Goal: Task Accomplishment & Management: Manage account settings

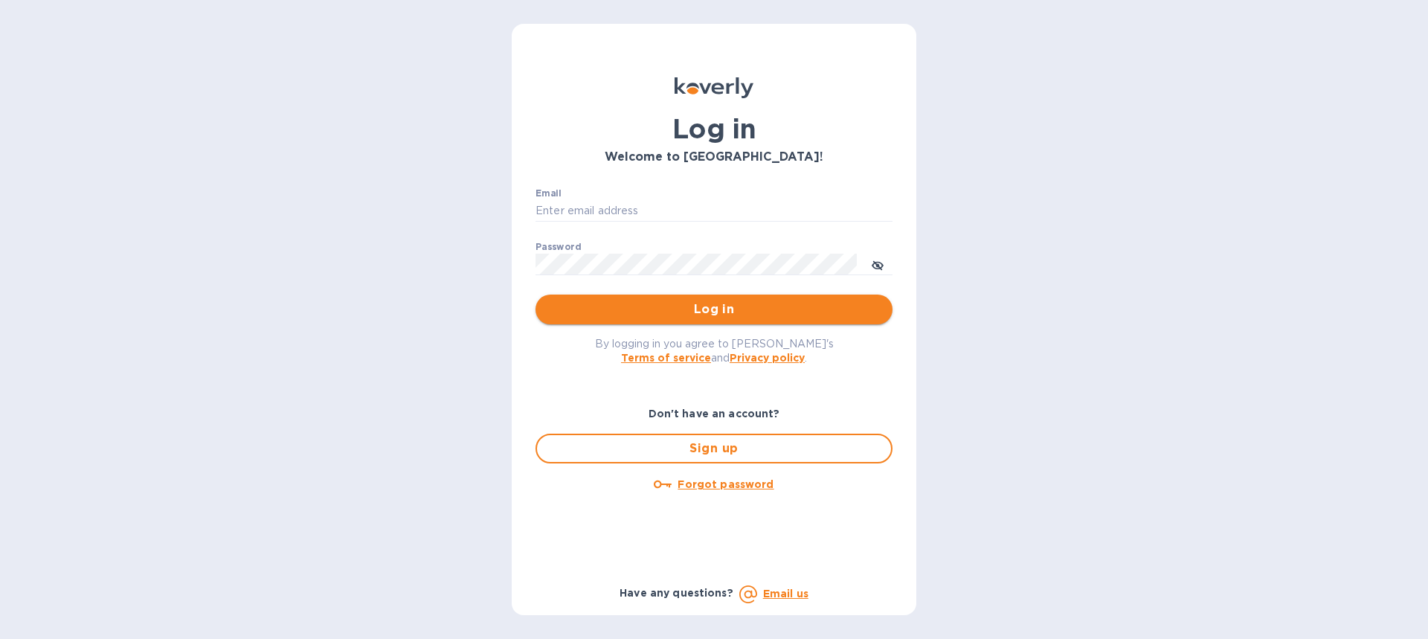
type input "[PERSON_NAME][EMAIL_ADDRESS][PERSON_NAME][DOMAIN_NAME]"
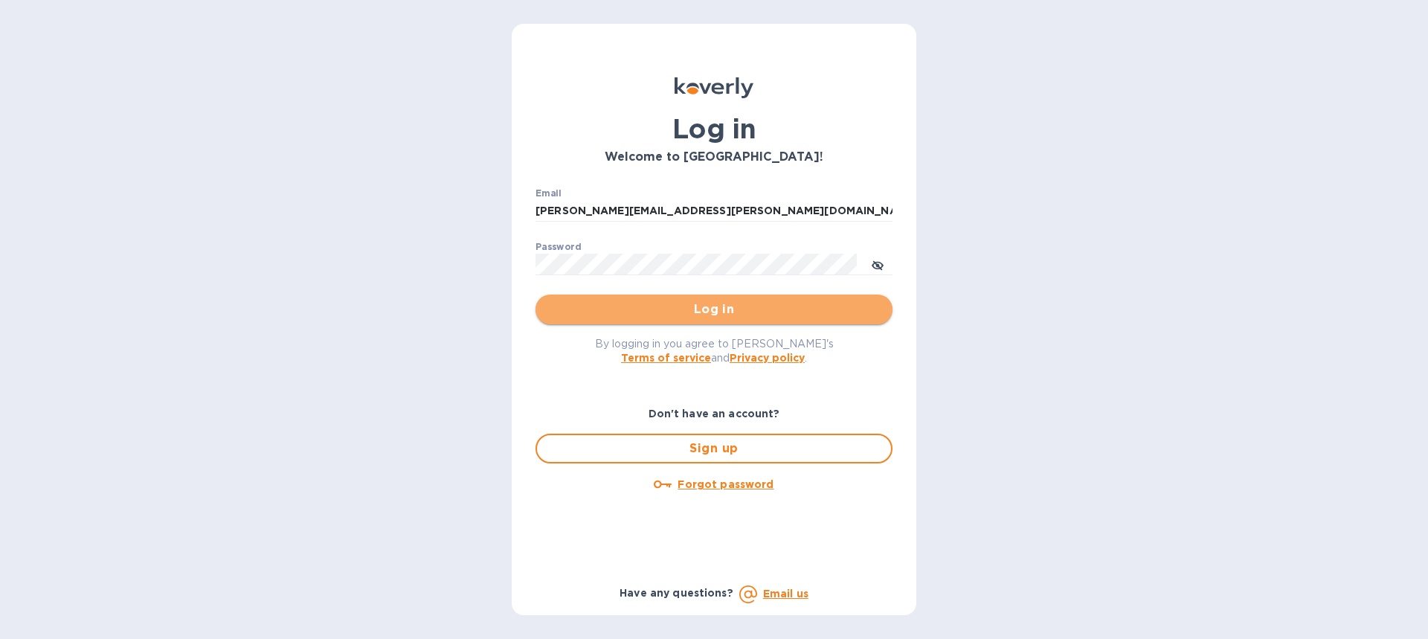
click at [679, 304] on span "Log in" at bounding box center [713, 309] width 333 height 18
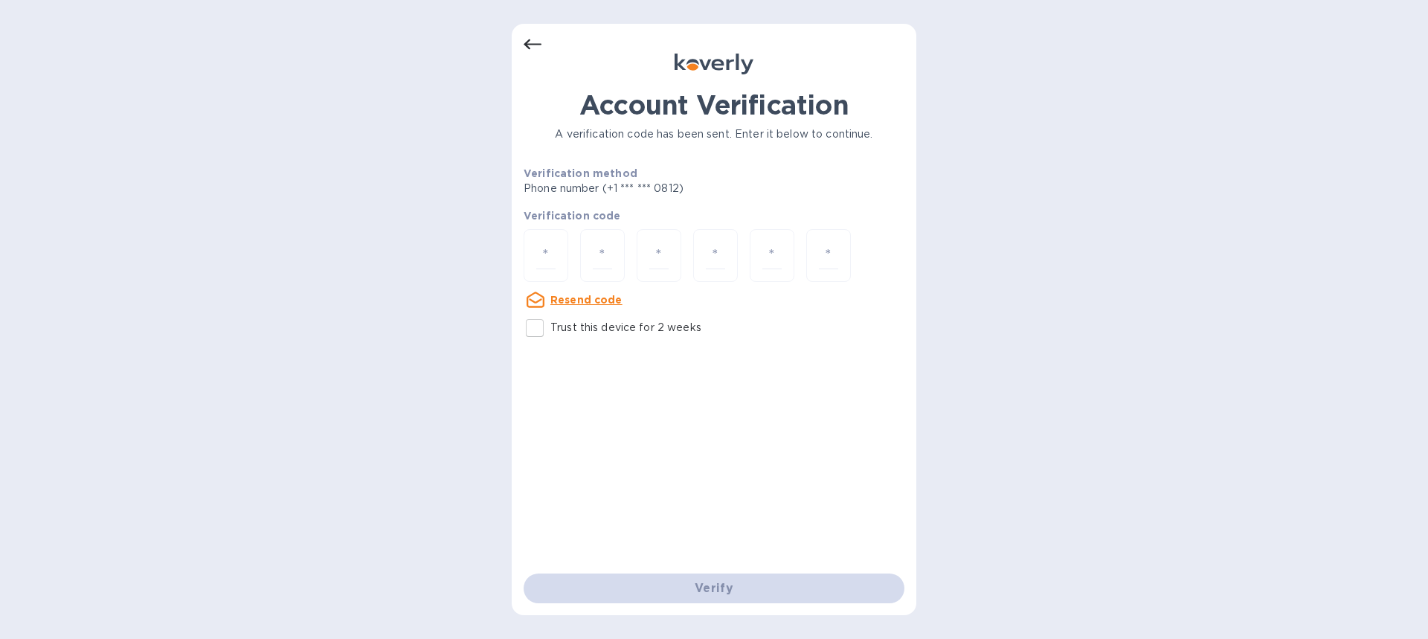
drag, startPoint x: 555, startPoint y: 259, endPoint x: 589, endPoint y: 227, distance: 46.8
click at [555, 259] on div at bounding box center [545, 255] width 45 height 53
type input "1"
type input "5"
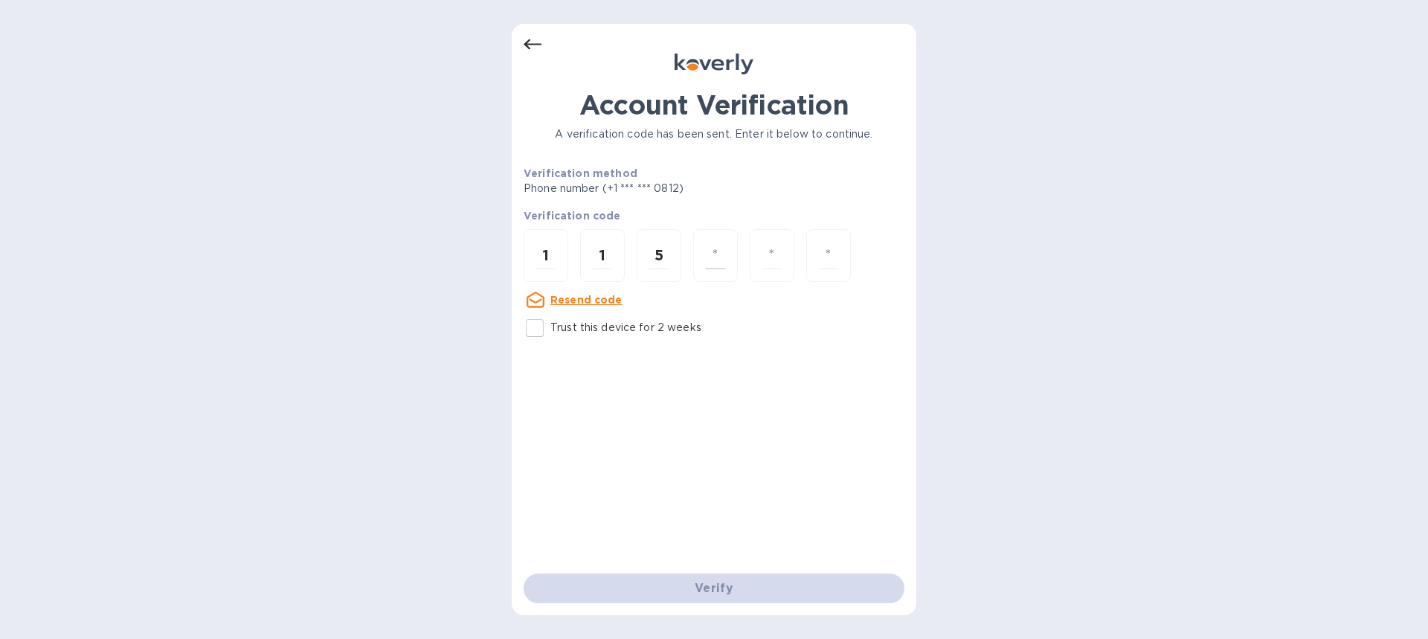
type input "3"
type input "1"
type input "4"
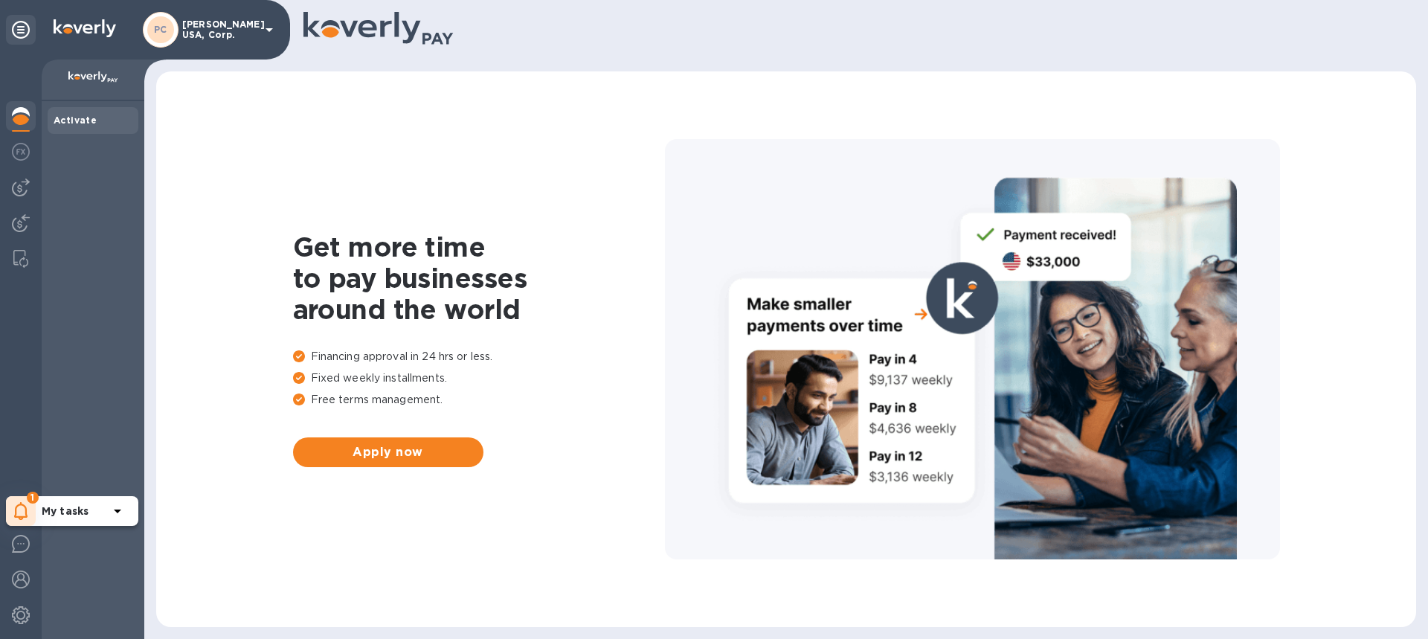
click at [70, 506] on b "My tasks" at bounding box center [65, 511] width 47 height 12
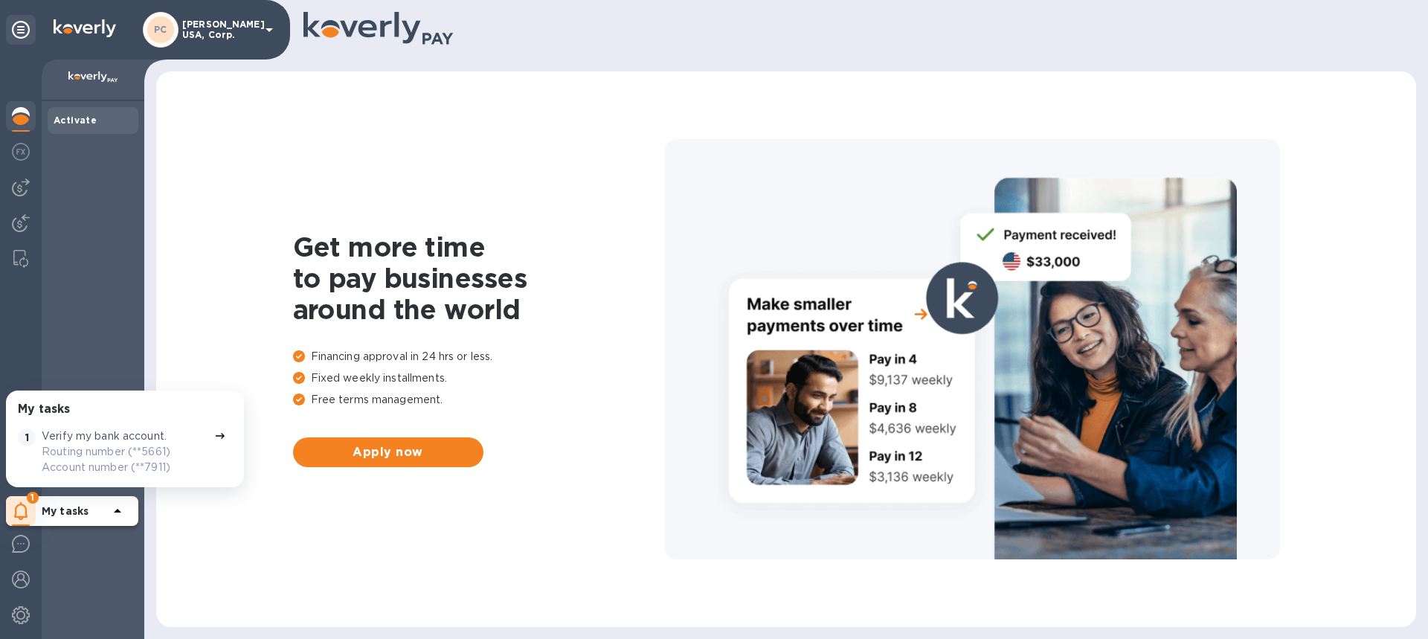
click at [214, 433] on icon at bounding box center [220, 436] width 12 height 12
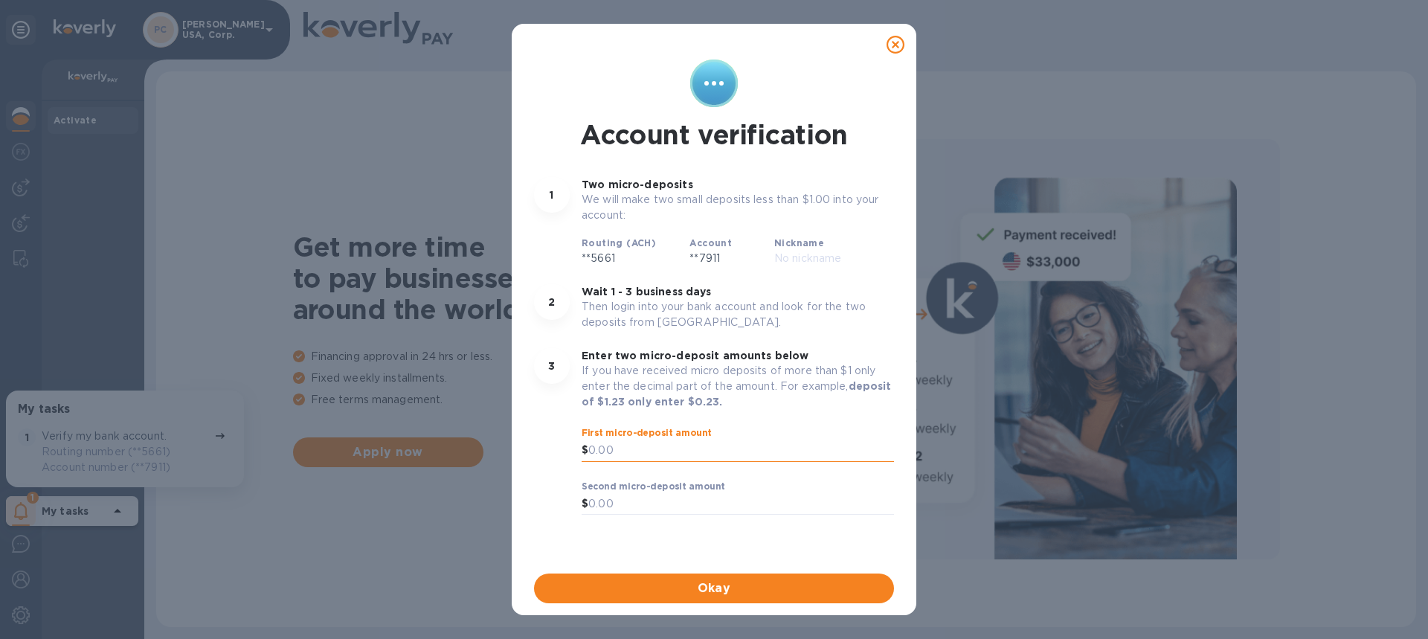
click at [627, 450] on input "text" at bounding box center [741, 450] width 306 height 22
type input "0.54"
click at [616, 500] on input "text" at bounding box center [741, 504] width 306 height 22
type input "0.45"
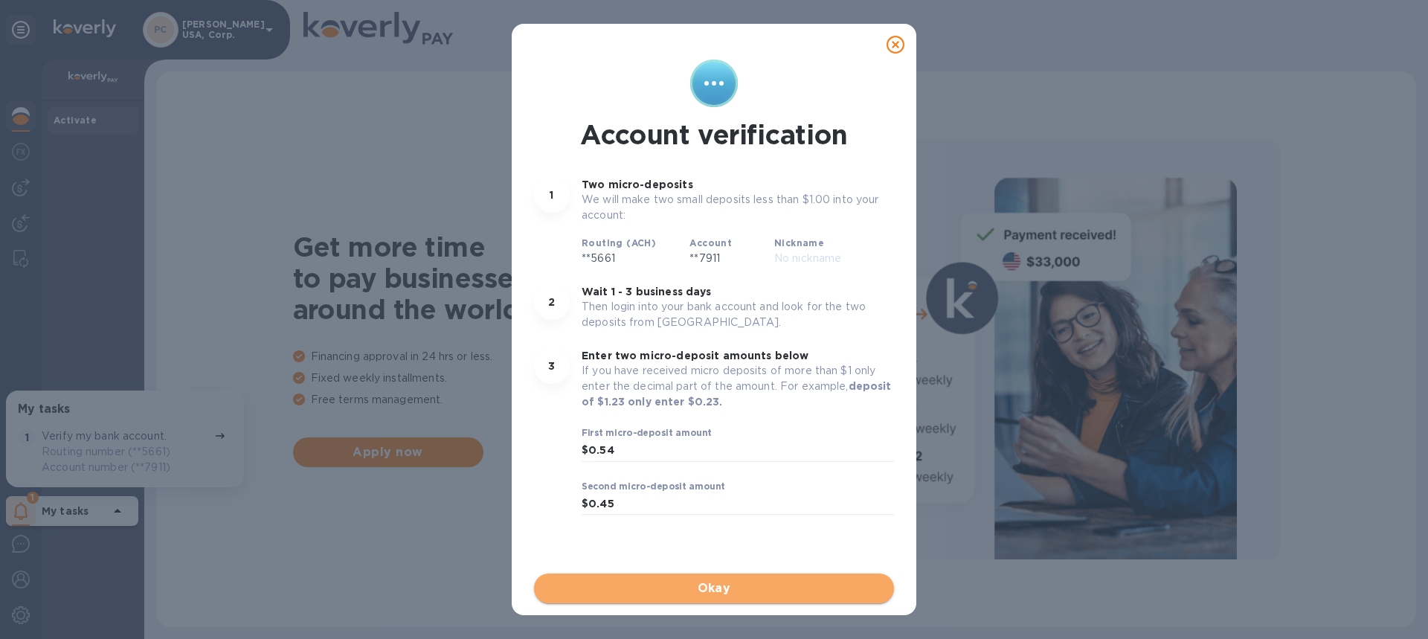
click at [682, 588] on span "Okay" at bounding box center [714, 588] width 336 height 18
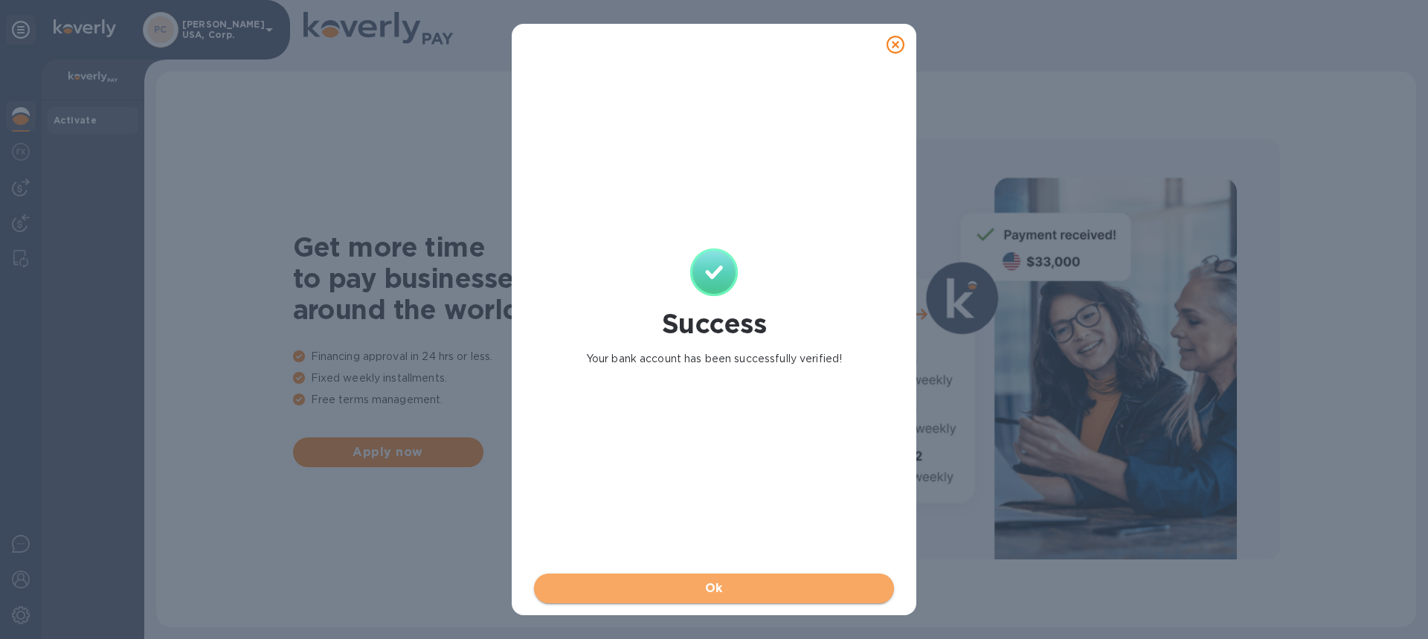
click at [683, 588] on span "Ok" at bounding box center [714, 588] width 336 height 18
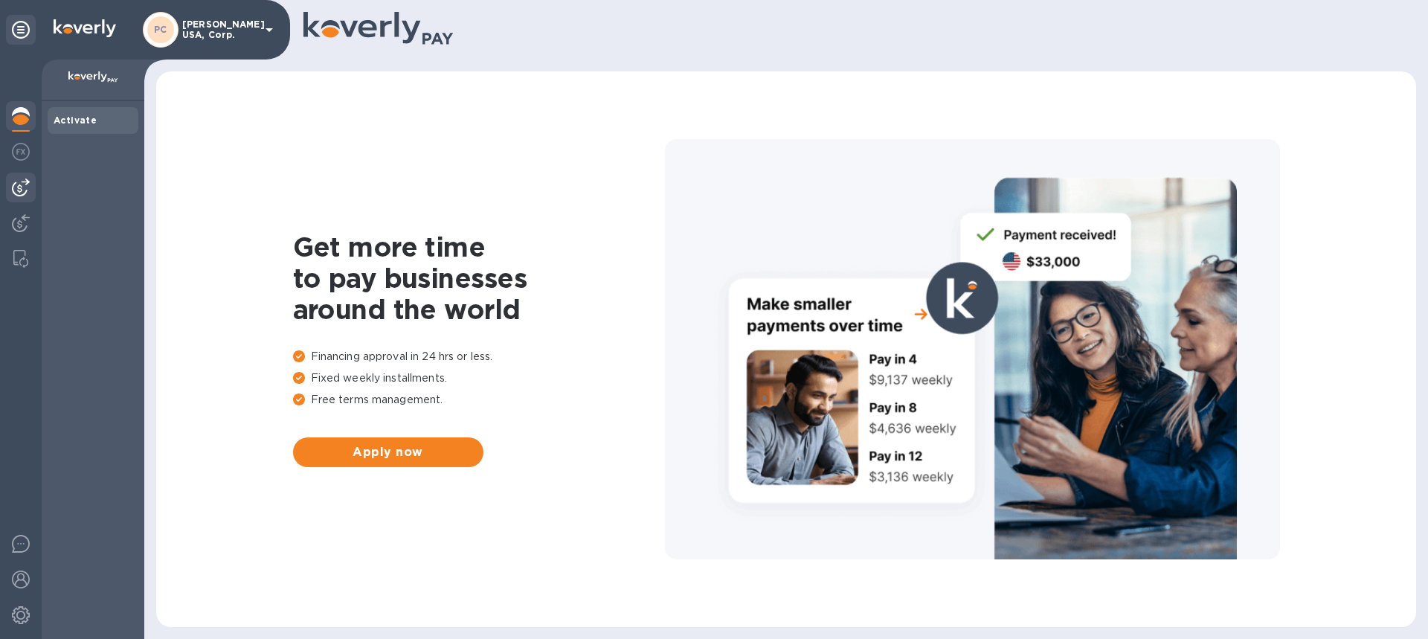
click at [28, 184] on img at bounding box center [21, 187] width 18 height 18
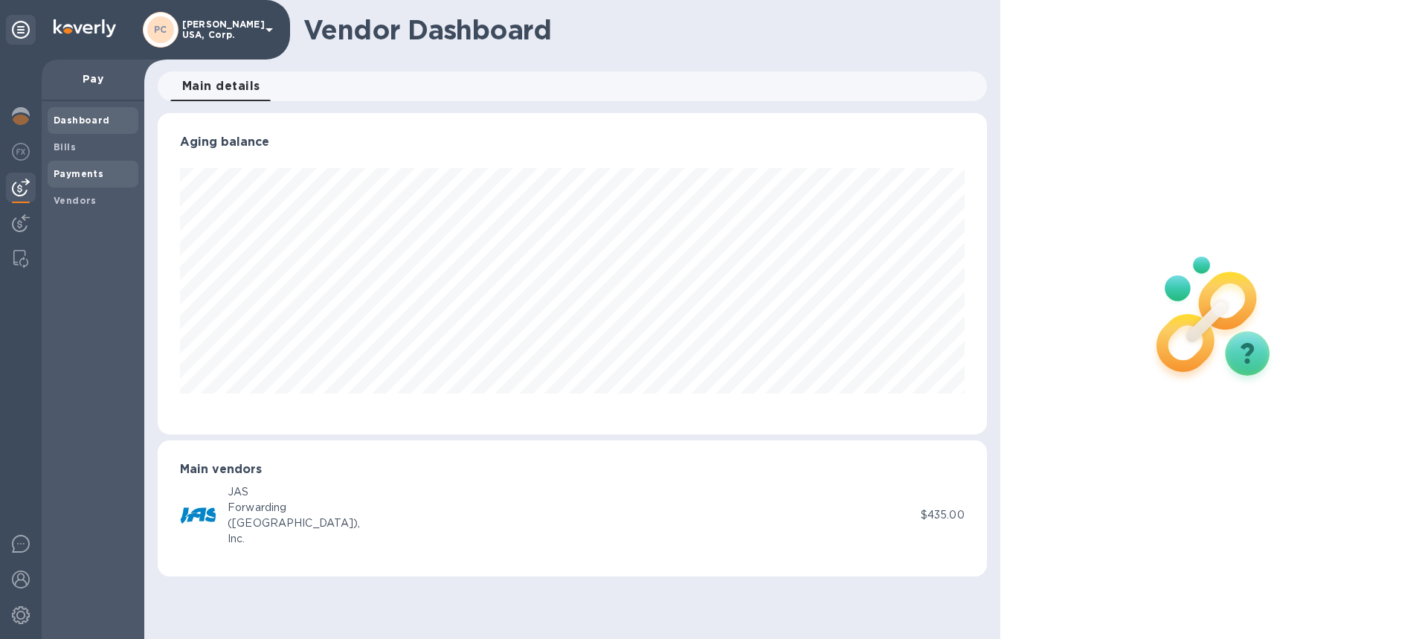
scroll to position [321, 828]
click at [71, 175] on b "Payments" at bounding box center [79, 173] width 50 height 11
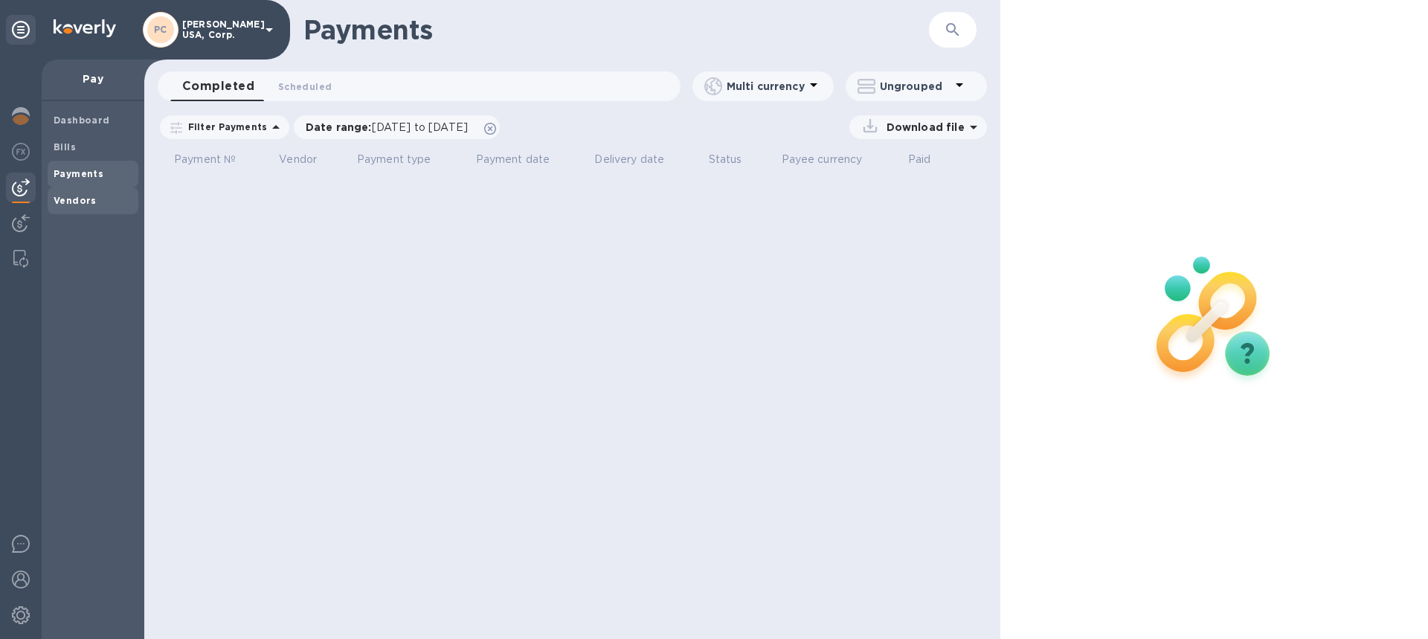
click at [71, 200] on b "Vendors" at bounding box center [75, 200] width 43 height 11
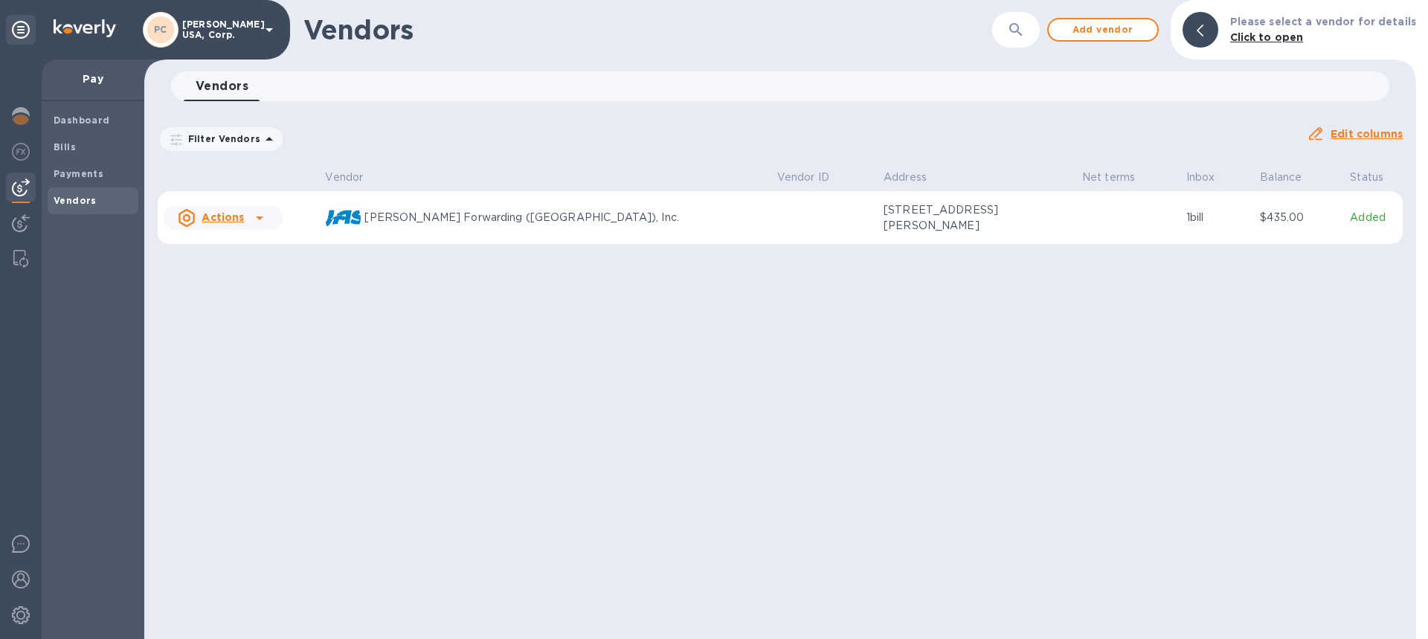
click at [440, 217] on p "[PERSON_NAME] Forwarding ([GEOGRAPHIC_DATA]), Inc." at bounding box center [564, 218] width 400 height 16
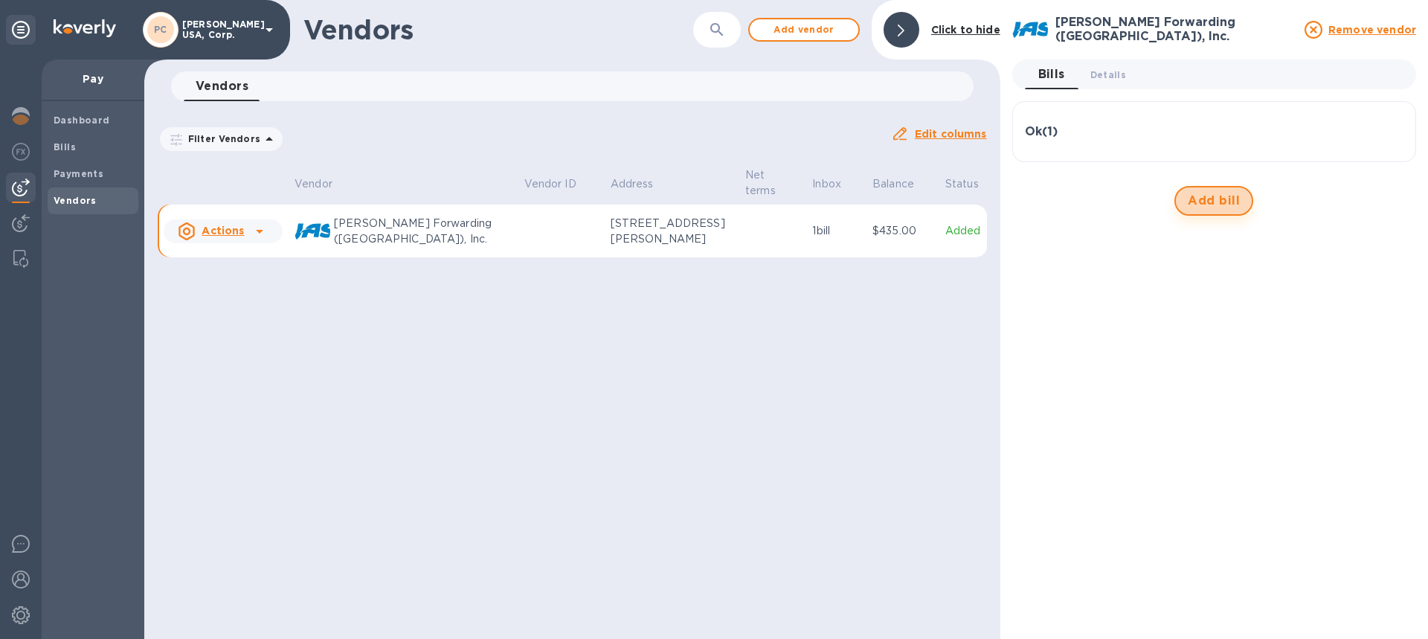
click at [1207, 199] on span "Add bill" at bounding box center [1213, 201] width 52 height 18
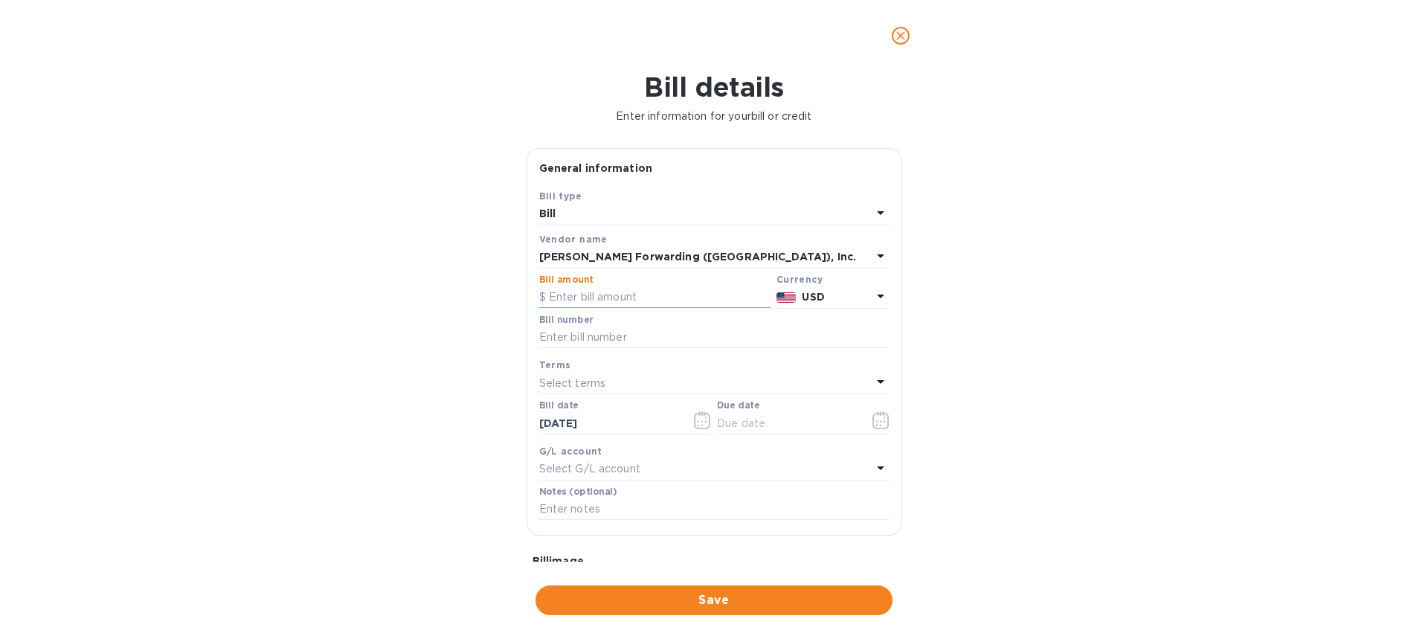
click at [610, 298] on input "text" at bounding box center [654, 297] width 231 height 22
type input "435.00"
click at [584, 343] on input "text" at bounding box center [714, 337] width 350 height 22
type input "/"
type input "CHI503324531"
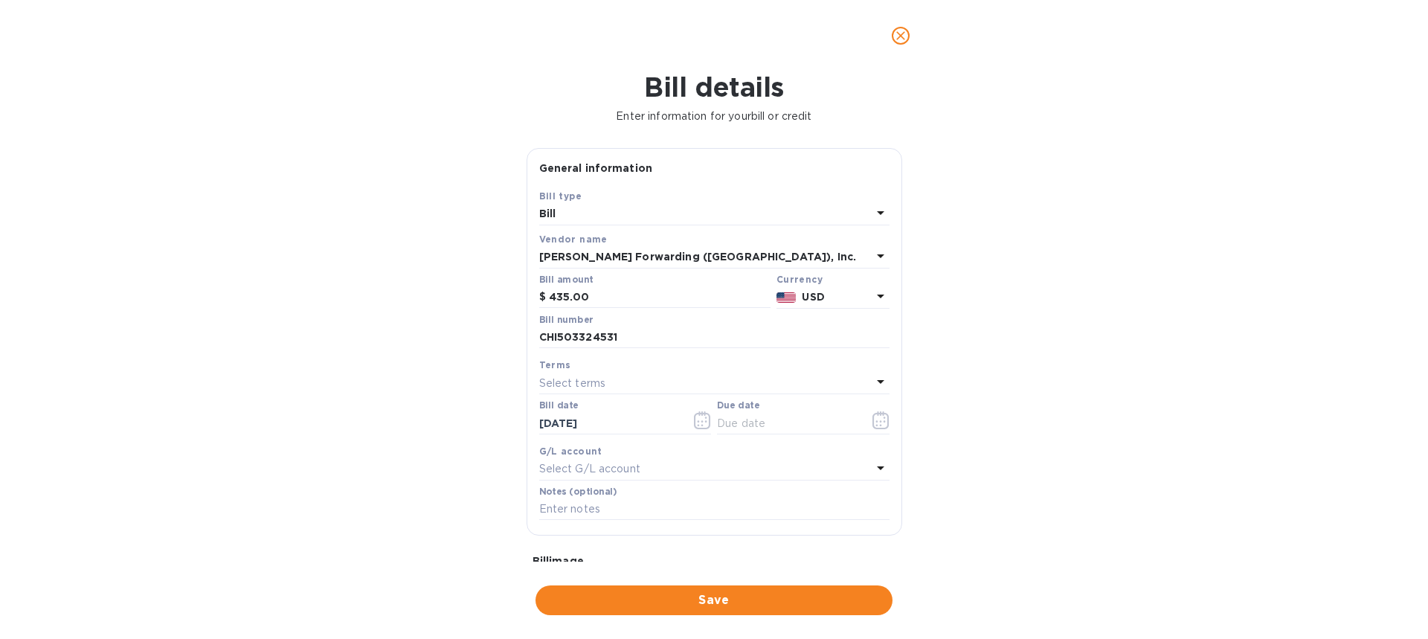
click at [586, 379] on p "Select terms" at bounding box center [572, 383] width 67 height 16
click at [586, 468] on p "NET 30" at bounding box center [708, 468] width 314 height 16
type input "[DATE]"
click at [701, 422] on icon "button" at bounding box center [702, 421] width 2 height 2
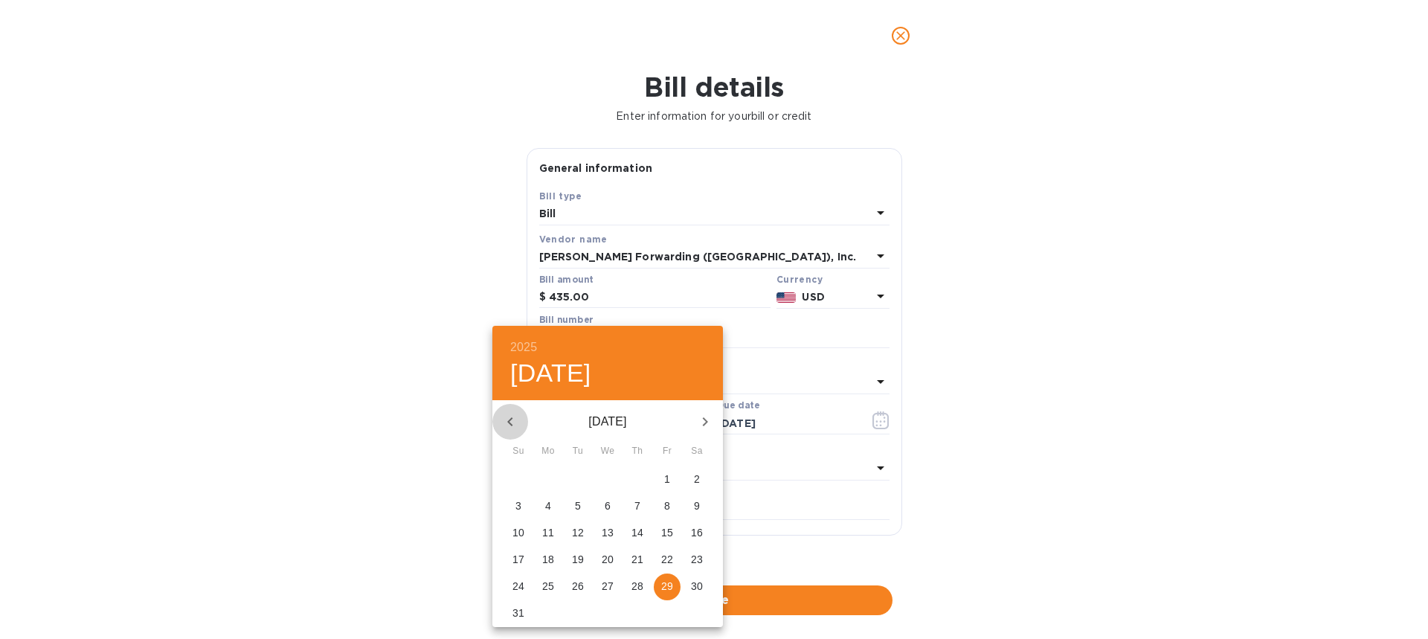
click at [509, 416] on icon "button" at bounding box center [510, 422] width 18 height 18
click at [576, 558] on p "22" at bounding box center [578, 559] width 12 height 15
type input "[DATE]"
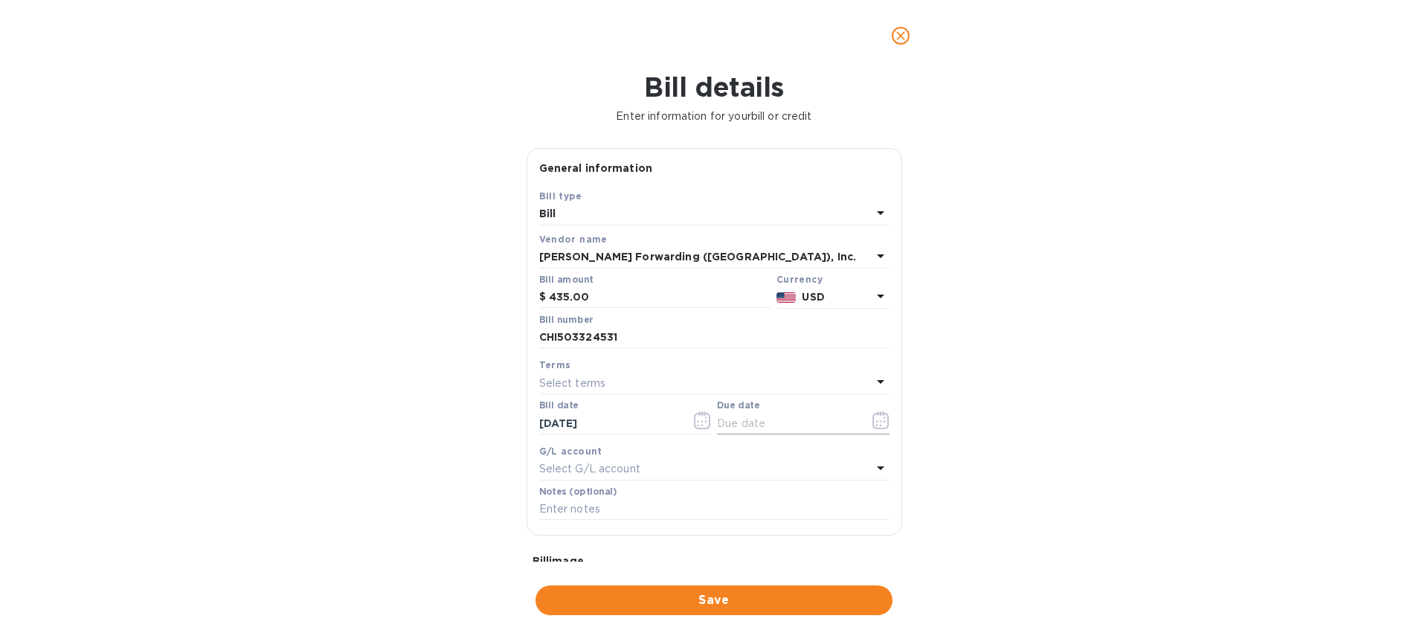
click at [875, 423] on icon "button" at bounding box center [880, 420] width 17 height 18
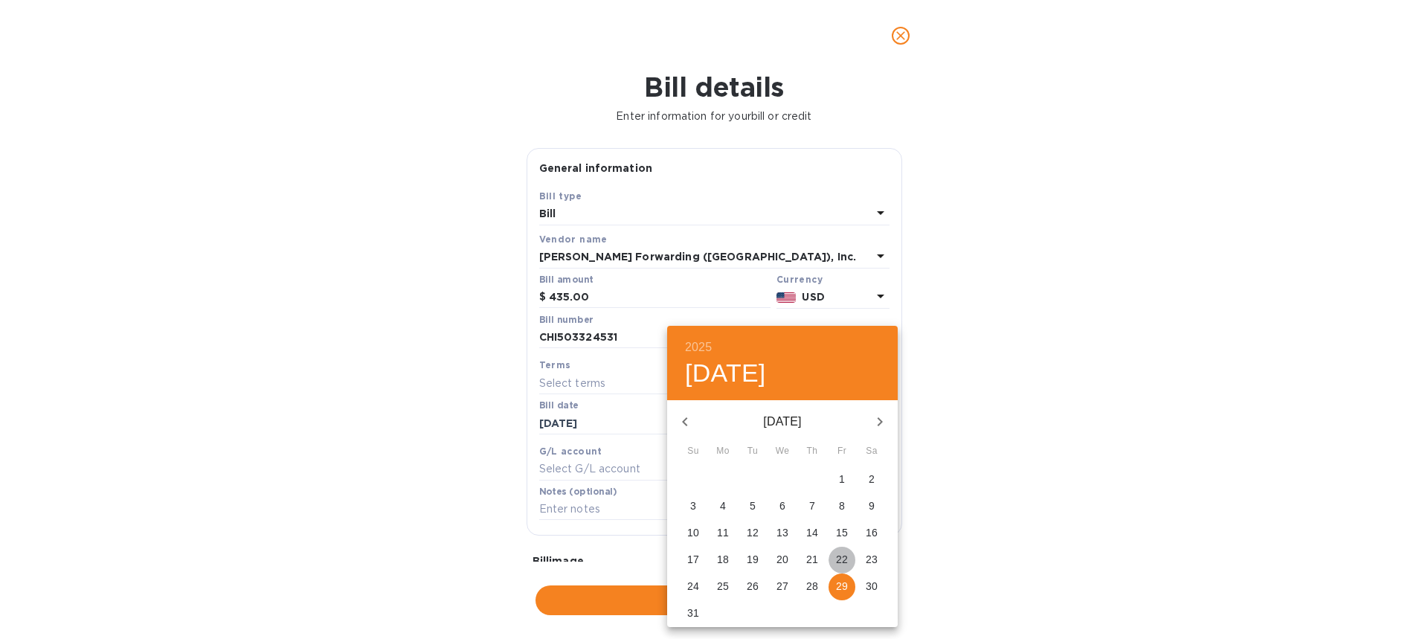
click at [838, 557] on p "22" at bounding box center [842, 559] width 12 height 15
type input "[DATE]"
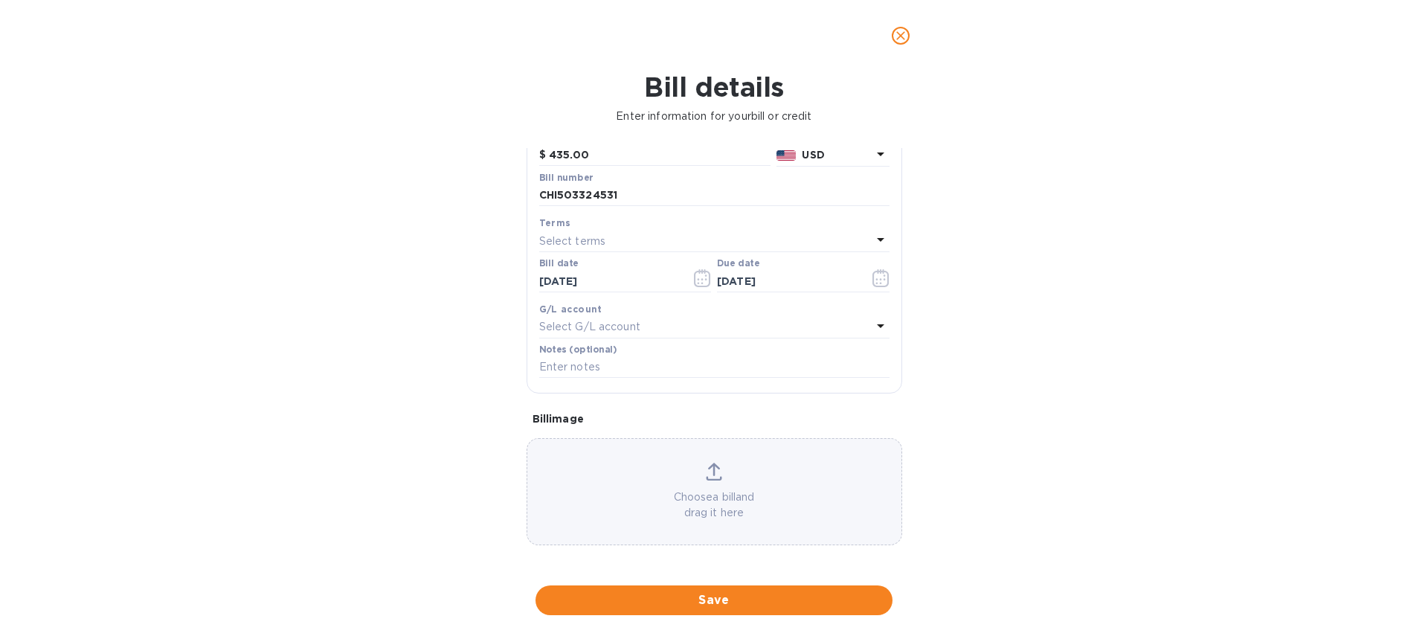
scroll to position [143, 0]
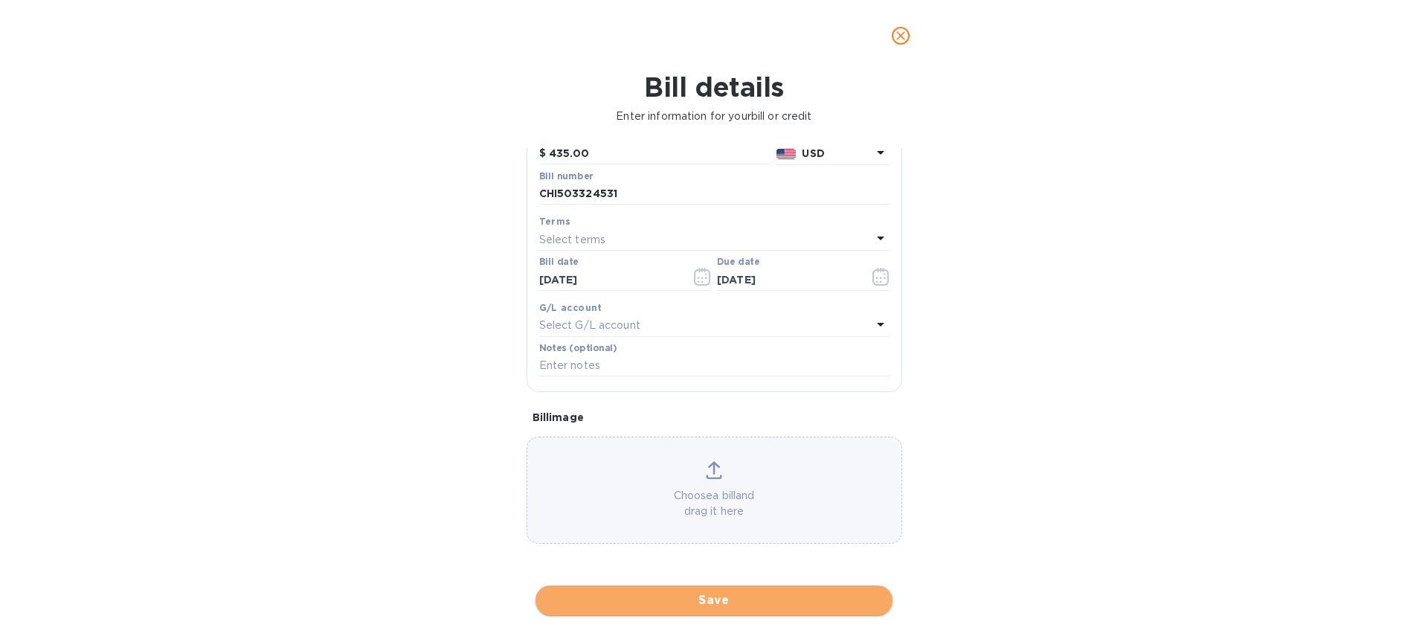
click at [697, 601] on span "Save" at bounding box center [713, 600] width 333 height 18
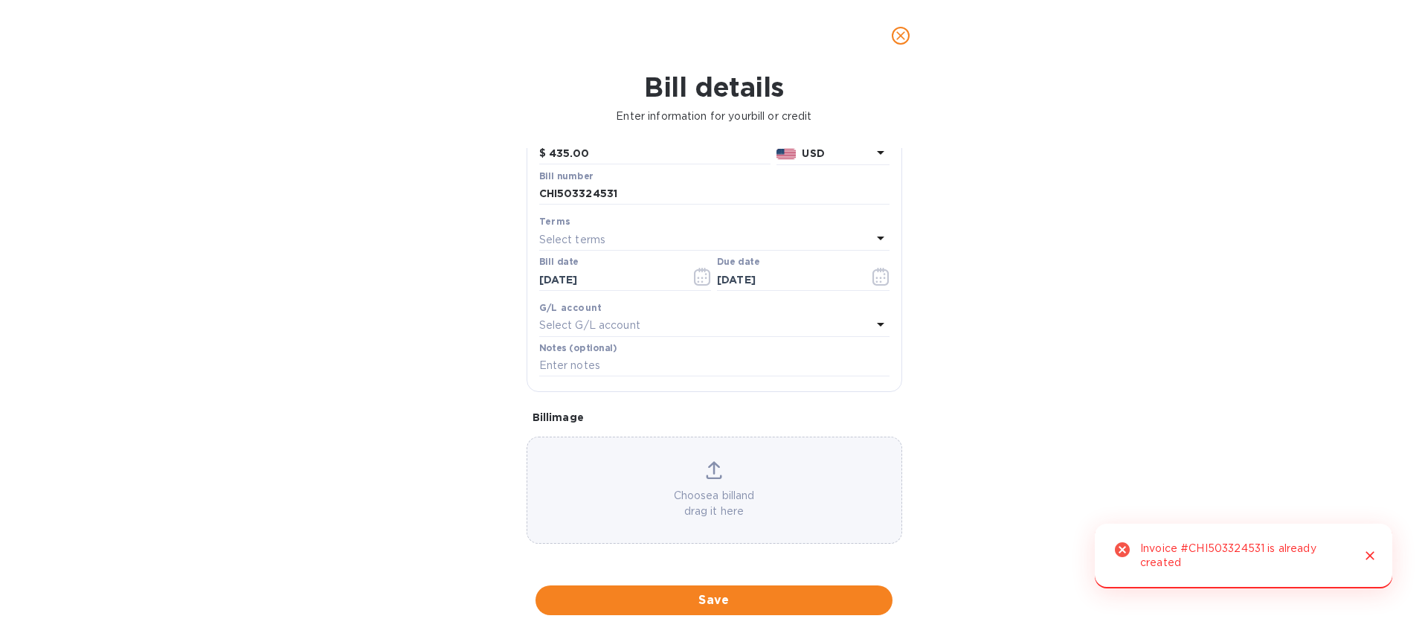
click at [900, 31] on icon "close" at bounding box center [900, 35] width 15 height 15
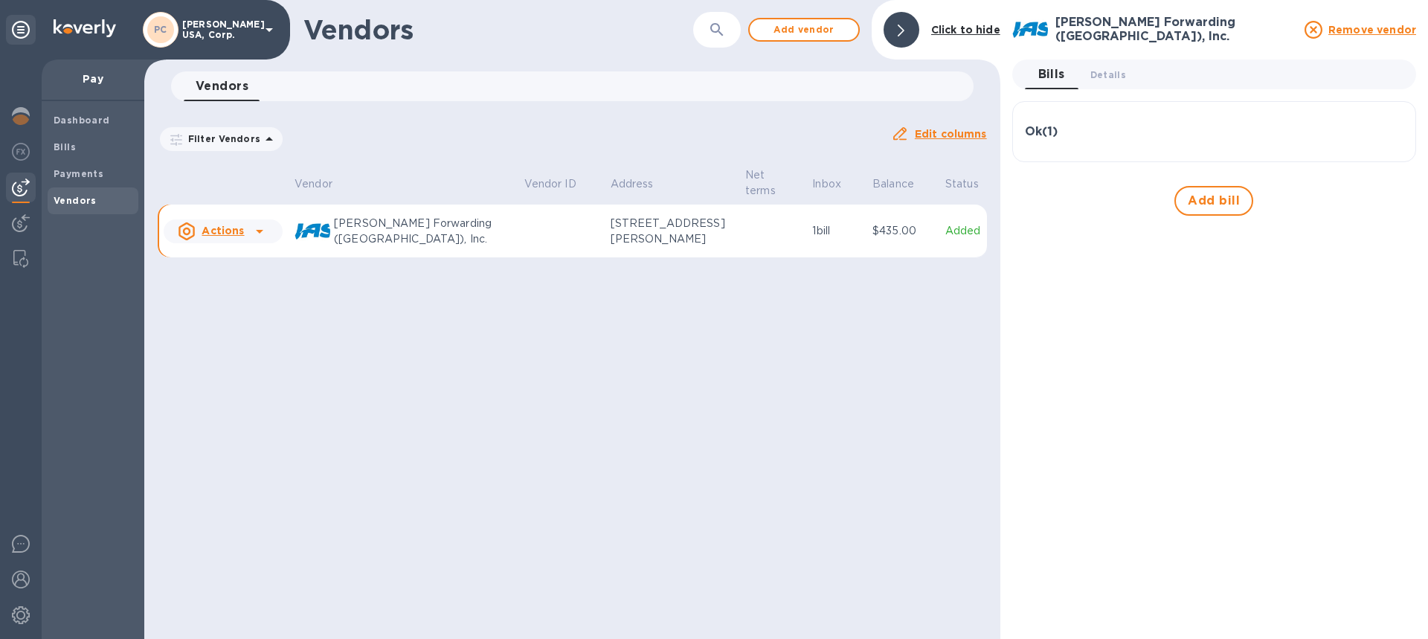
click at [1037, 132] on h3 "Ok ( 1 )" at bounding box center [1041, 132] width 33 height 14
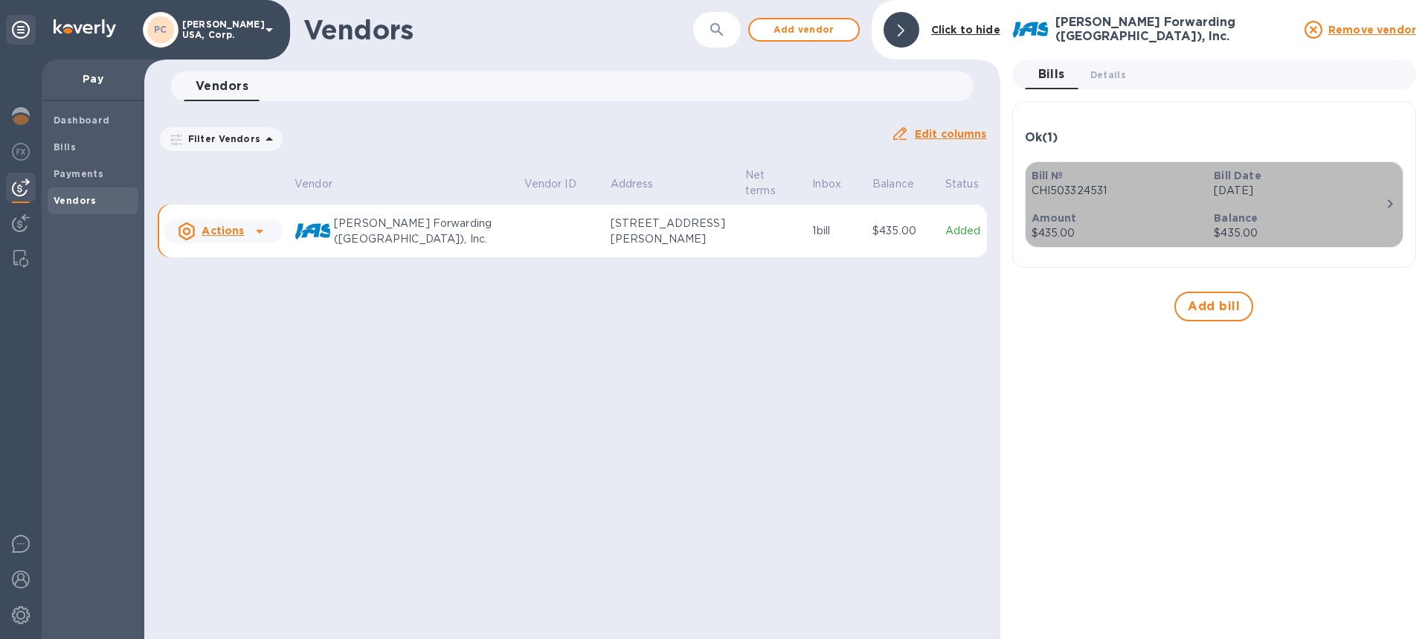
click at [1062, 221] on b "Amount" at bounding box center [1053, 218] width 45 height 12
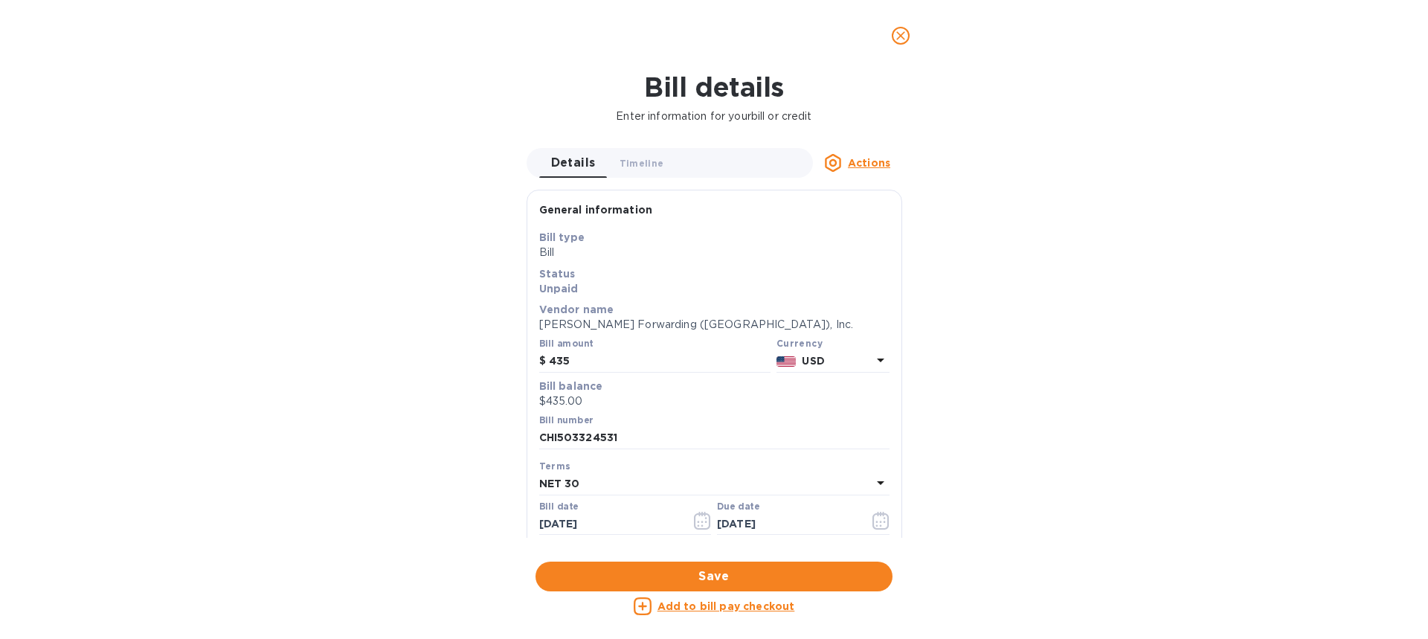
click at [903, 36] on icon "close" at bounding box center [900, 35] width 15 height 15
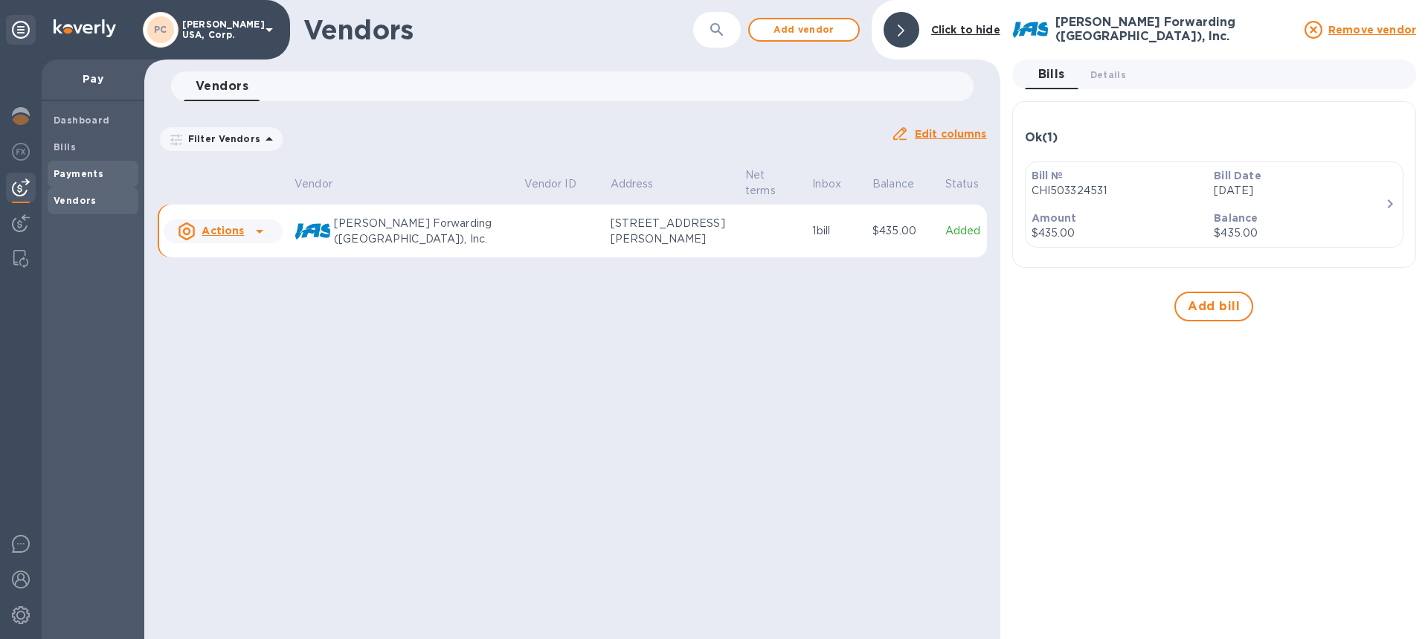
click at [56, 170] on b "Payments" at bounding box center [79, 173] width 50 height 11
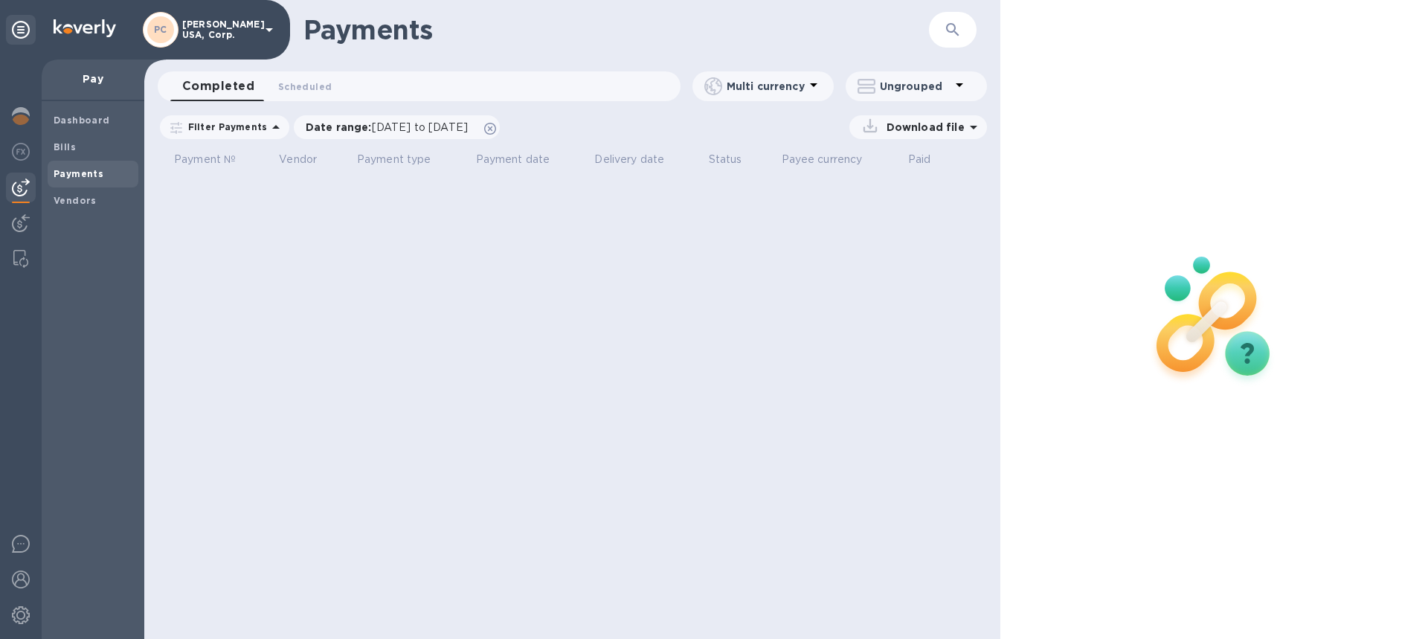
click at [268, 126] on icon at bounding box center [276, 127] width 18 height 18
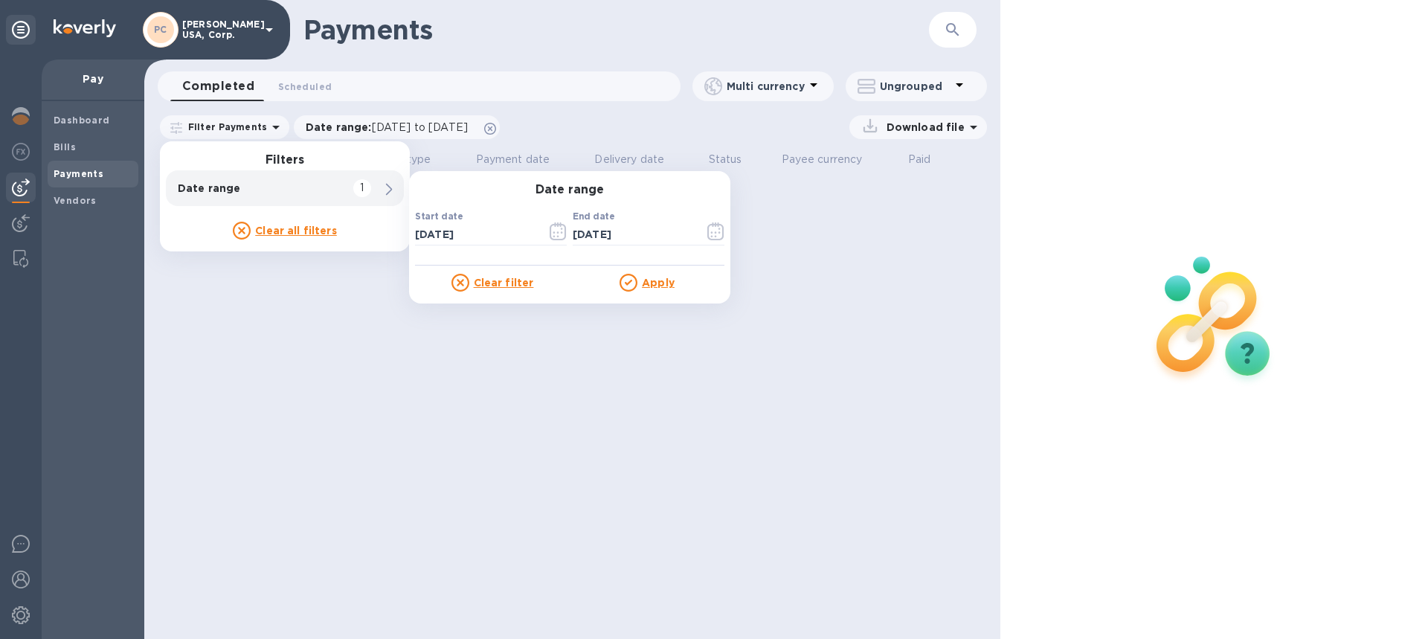
click at [659, 283] on u "Apply" at bounding box center [658, 283] width 33 height 12
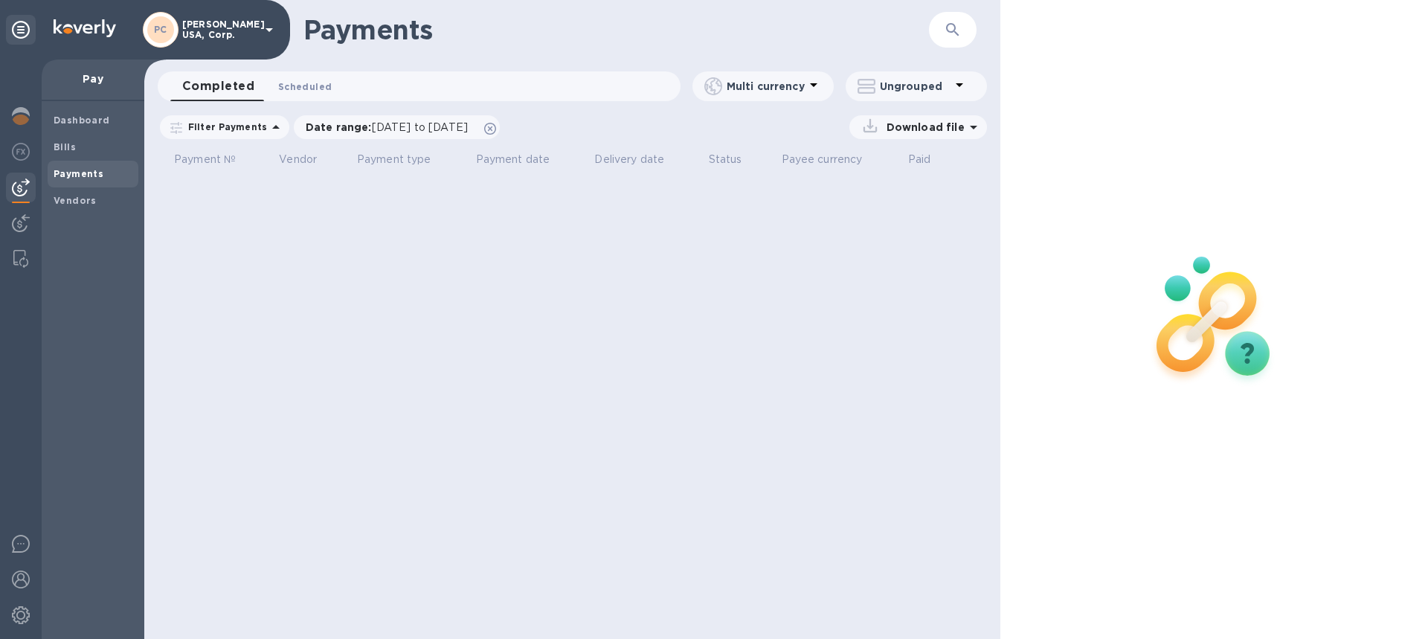
click at [302, 83] on span "Scheduled 0" at bounding box center [305, 87] width 54 height 16
click at [67, 149] on b "Bills" at bounding box center [65, 146] width 22 height 11
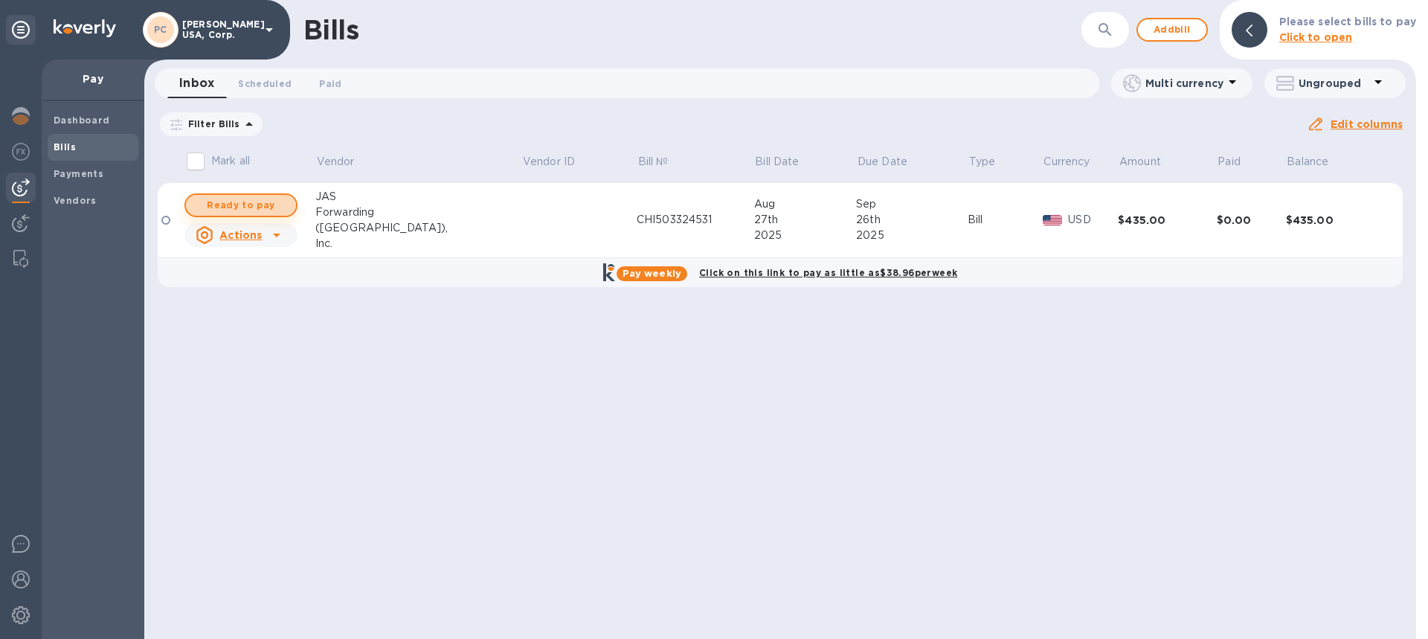
click at [250, 205] on span "Ready to pay" at bounding box center [241, 205] width 86 height 18
checkbox input "true"
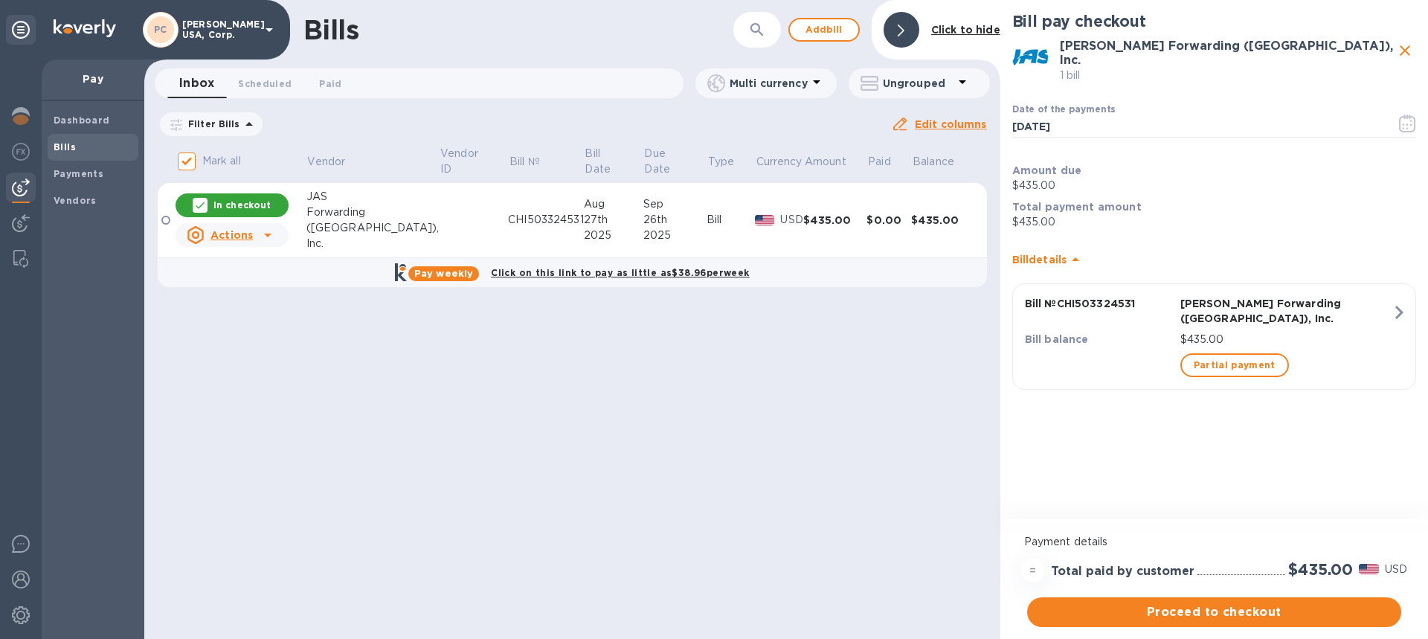
click at [270, 232] on icon at bounding box center [268, 235] width 18 height 18
click at [270, 232] on div at bounding box center [714, 319] width 1428 height 639
click at [1230, 610] on span "Proceed to checkout" at bounding box center [1214, 612] width 350 height 18
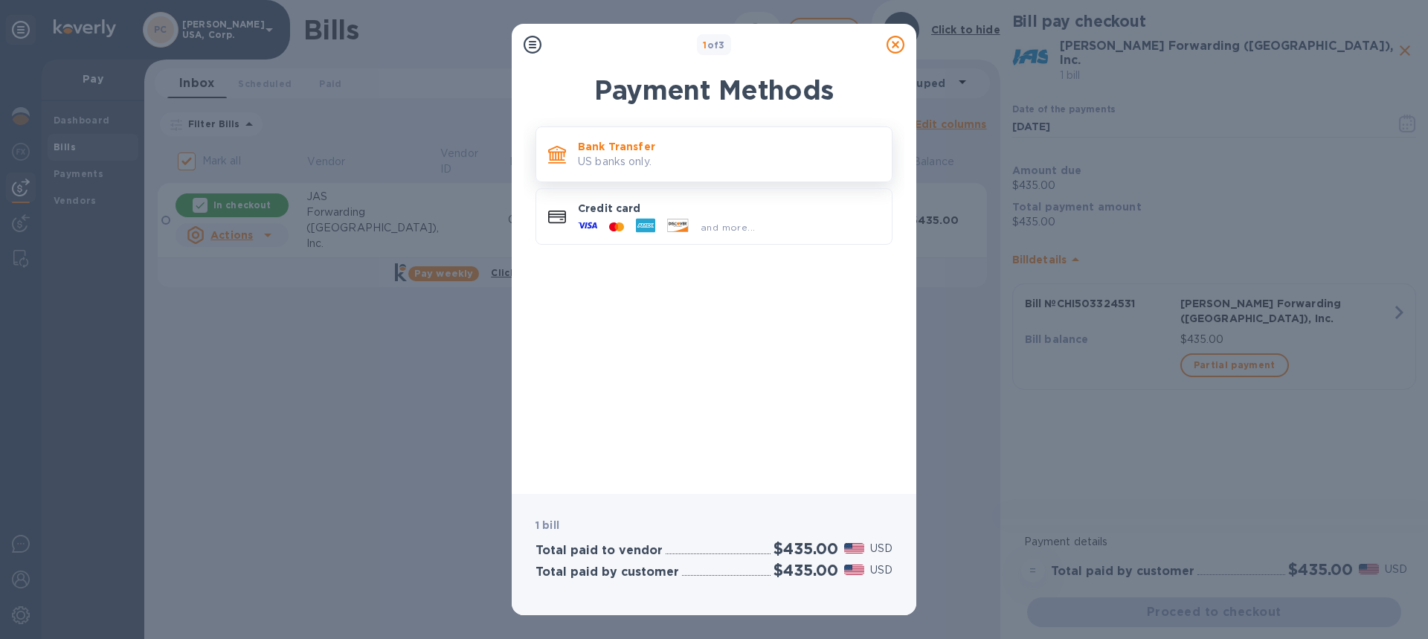
click at [633, 150] on p "Bank Transfer" at bounding box center [729, 146] width 302 height 15
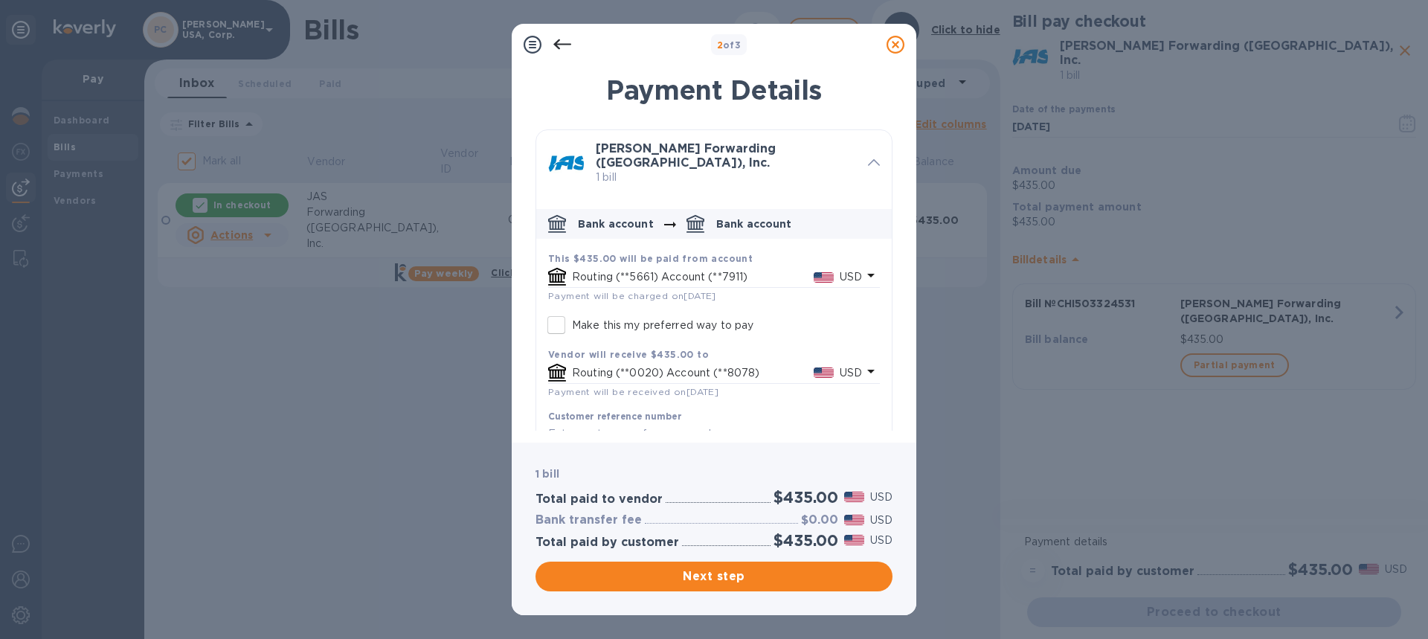
click at [637, 269] on p "Routing (**5661) Account (**7911)" at bounding box center [693, 277] width 242 height 16
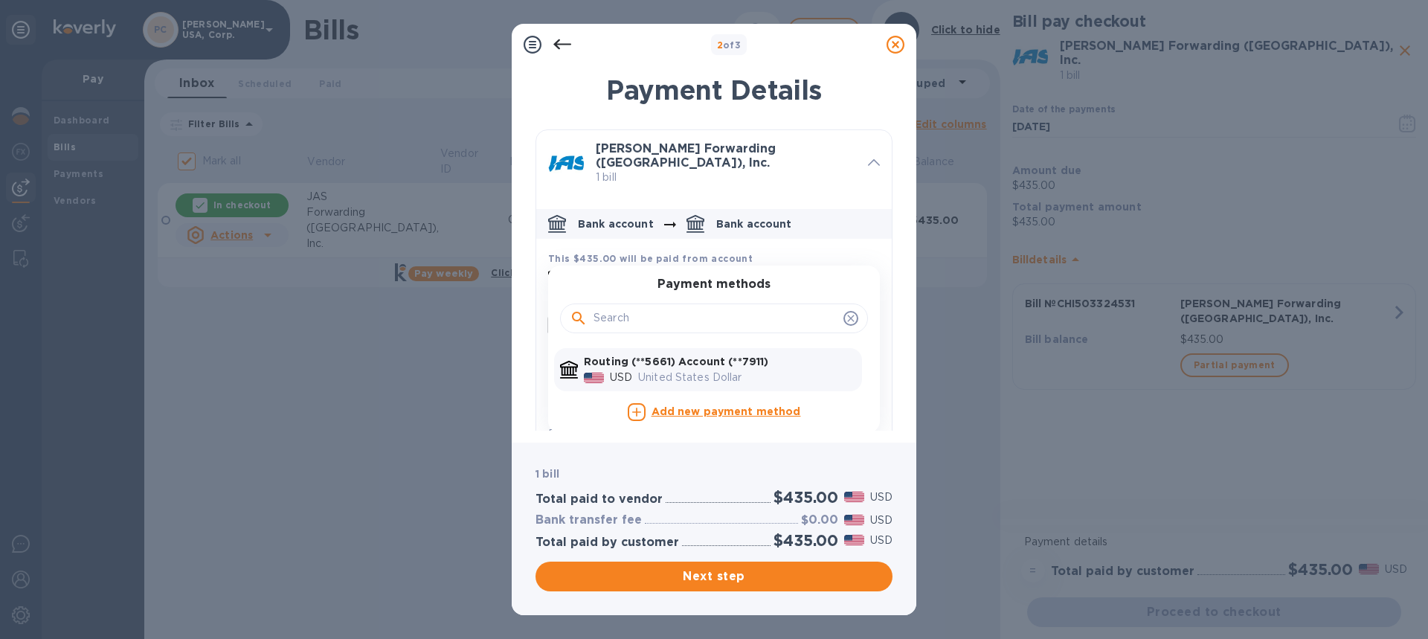
click at [900, 290] on div "Payment Details [PERSON_NAME] Forwarding ([GEOGRAPHIC_DATA]), Inc. 1 bill Bank …" at bounding box center [714, 250] width 404 height 386
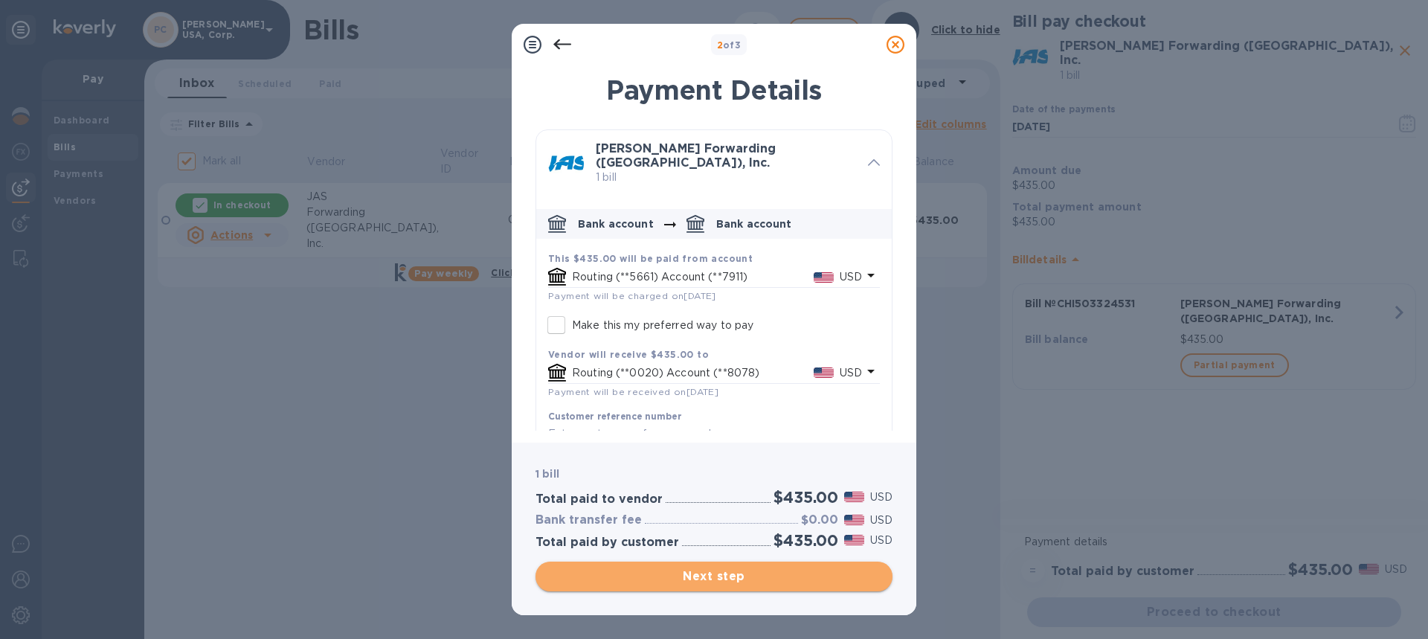
click at [725, 577] on span "Next step" at bounding box center [713, 576] width 333 height 18
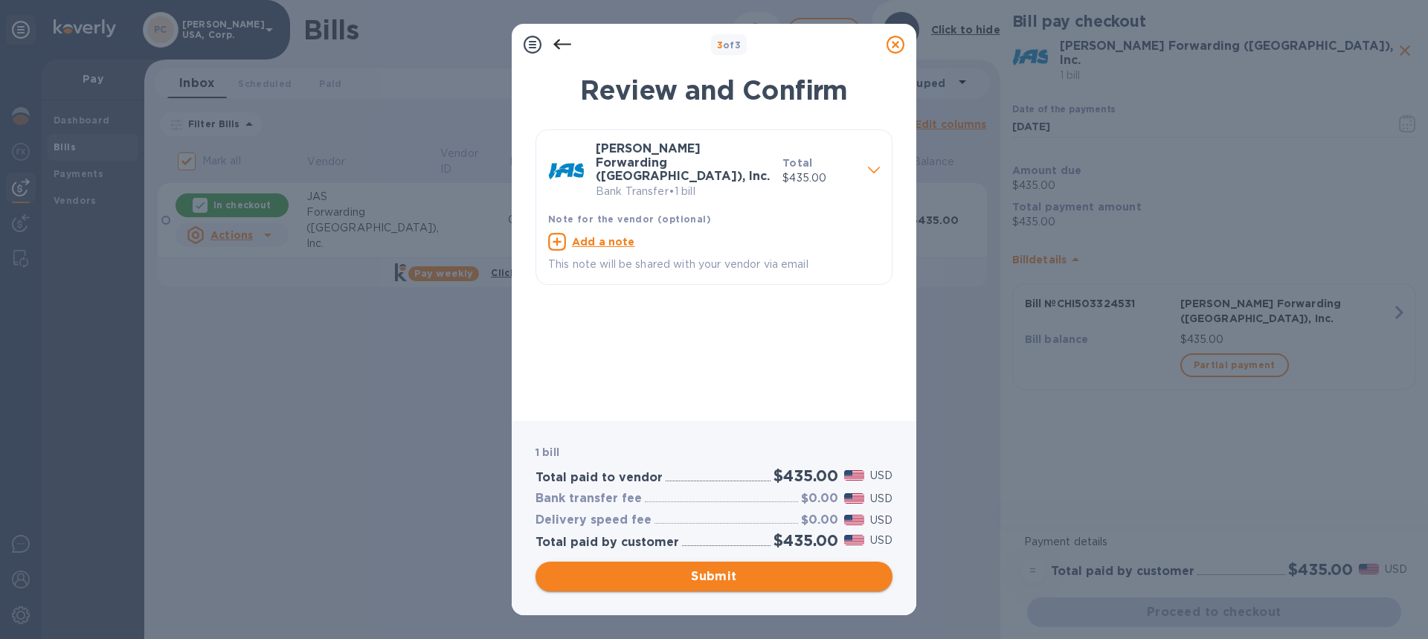
click at [726, 575] on span "Submit" at bounding box center [713, 576] width 333 height 18
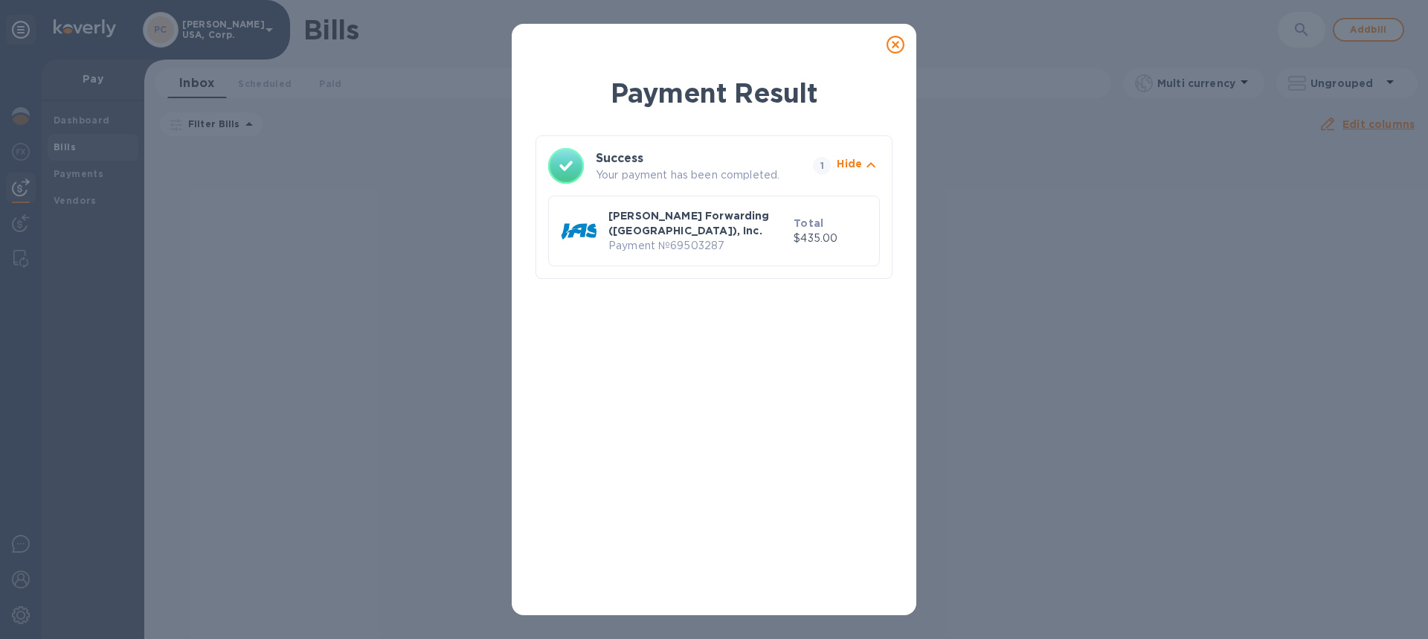
click at [894, 47] on icon at bounding box center [895, 45] width 18 height 18
